Goal: Navigation & Orientation: Find specific page/section

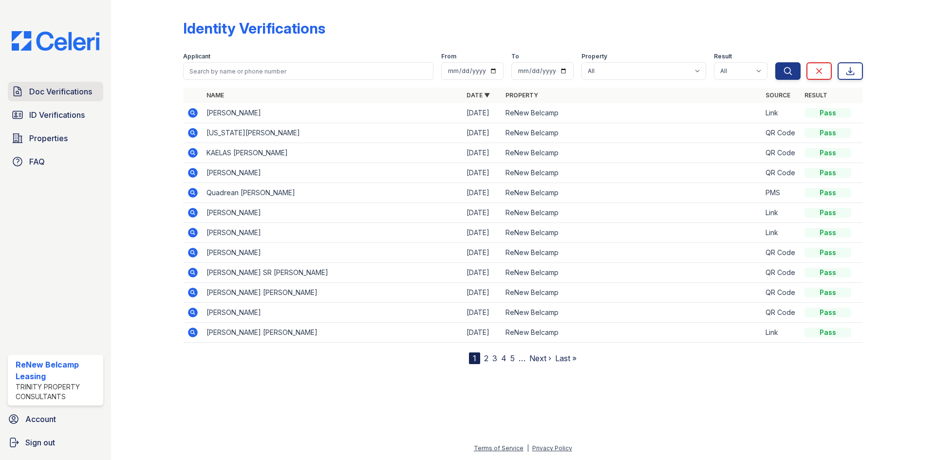
click at [72, 97] on span "Doc Verifications" at bounding box center [60, 92] width 63 height 12
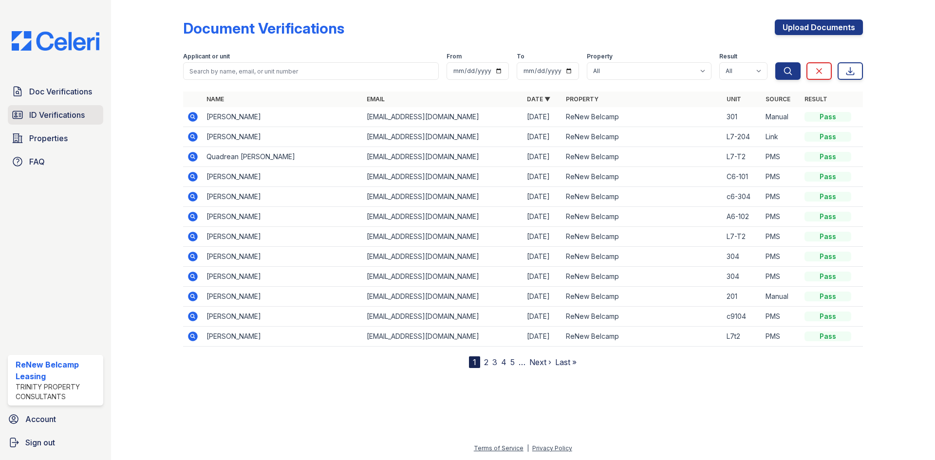
click at [66, 116] on span "ID Verifications" at bounding box center [57, 115] width 56 height 12
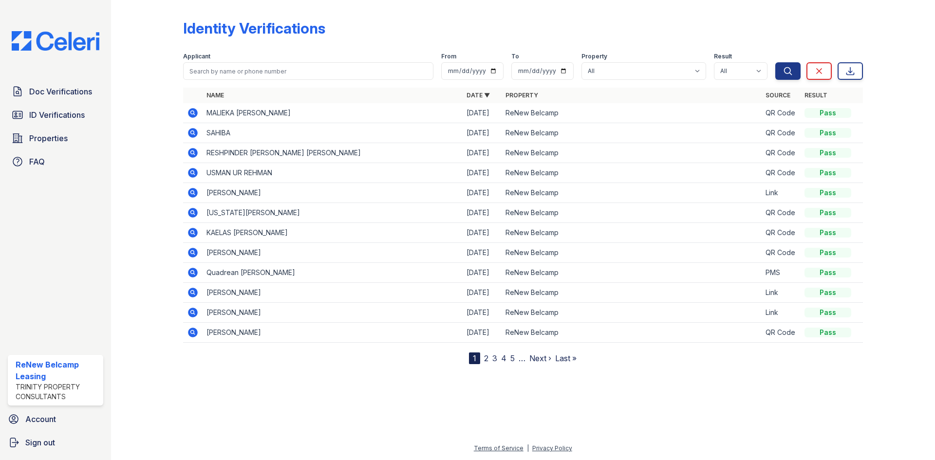
click at [483, 361] on nav "1 2 3 4 5 … Next › Last »" at bounding box center [523, 359] width 108 height 12
click at [487, 358] on link "2" at bounding box center [486, 359] width 4 height 10
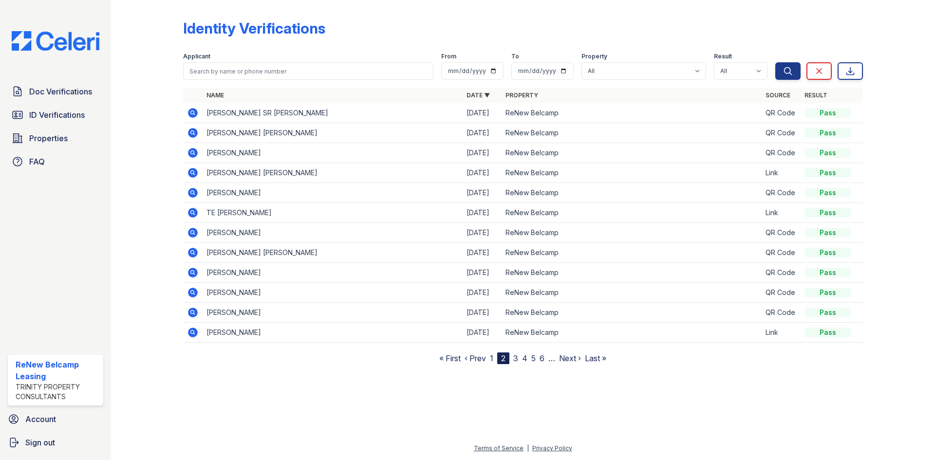
click at [491, 361] on link "1" at bounding box center [491, 359] width 3 height 10
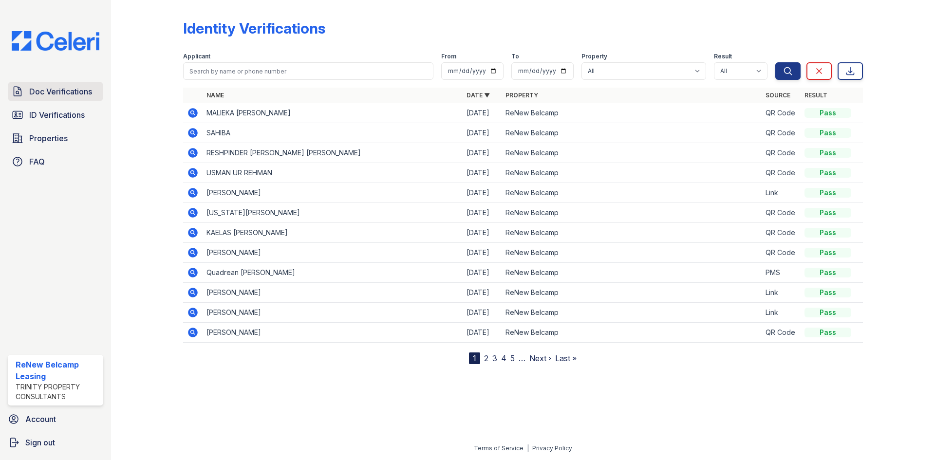
click at [59, 92] on span "Doc Verifications" at bounding box center [60, 92] width 63 height 12
